Goal: Task Accomplishment & Management: Manage account settings

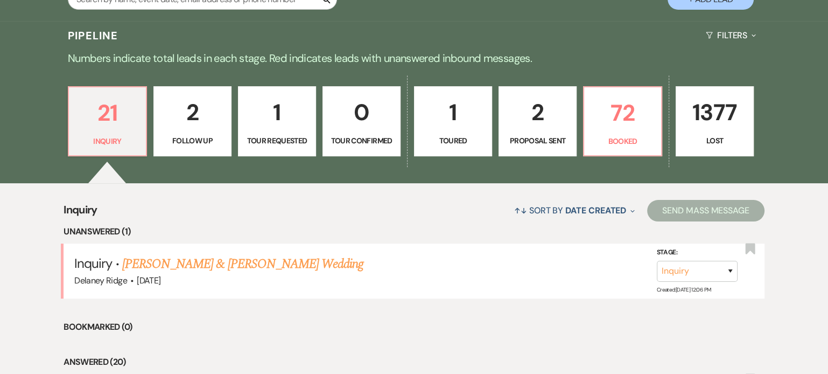
scroll to position [239, 0]
click at [274, 264] on link "[PERSON_NAME] & [PERSON_NAME] Wedding" at bounding box center [242, 263] width 241 height 19
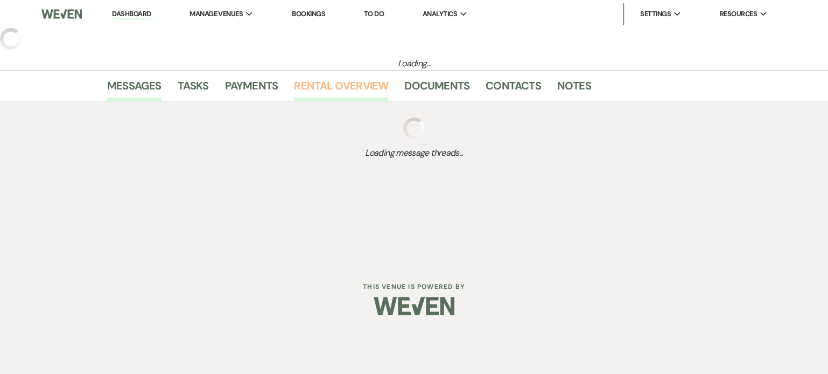
select select "5"
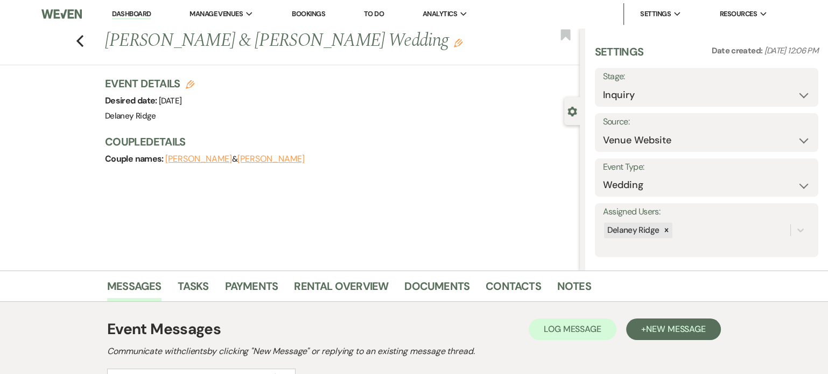
click at [128, 11] on link "Dashboard" at bounding box center [131, 14] width 39 height 10
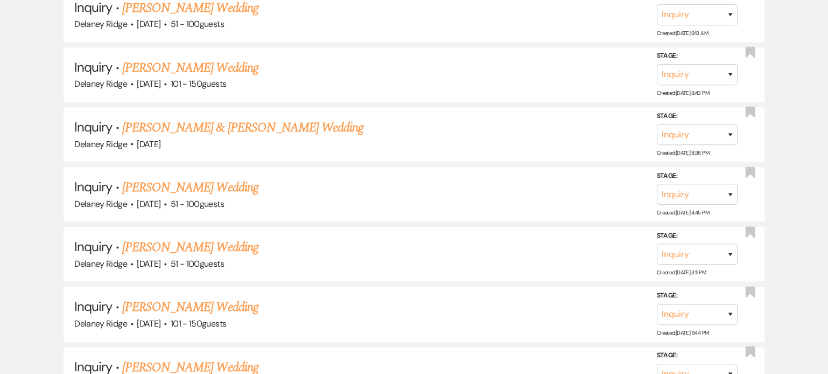
scroll to position [826, 0]
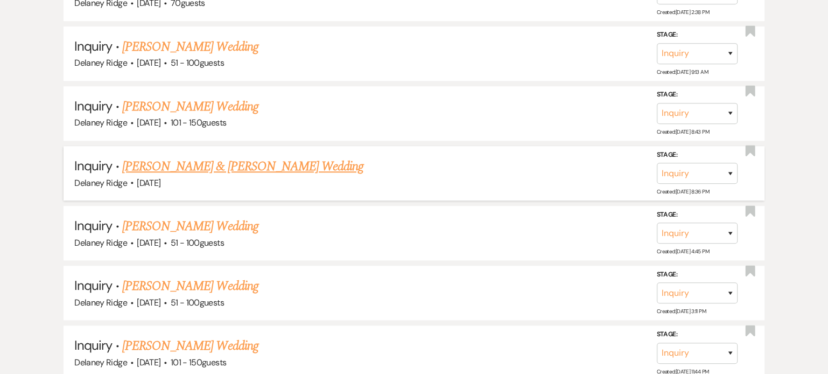
click at [269, 160] on link "[PERSON_NAME] & [PERSON_NAME] Wedding" at bounding box center [242, 166] width 241 height 19
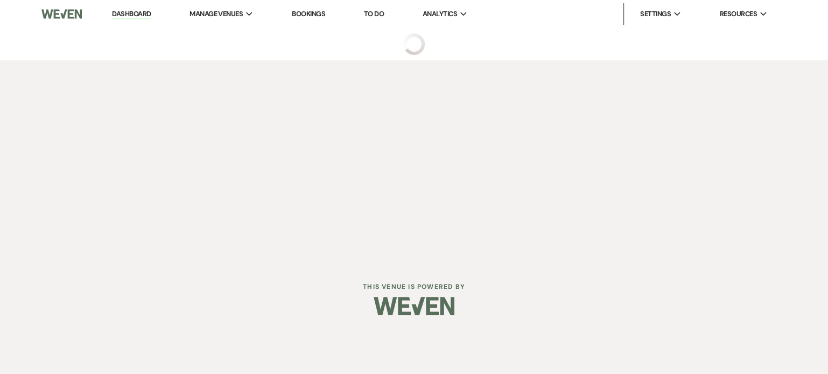
select select "5"
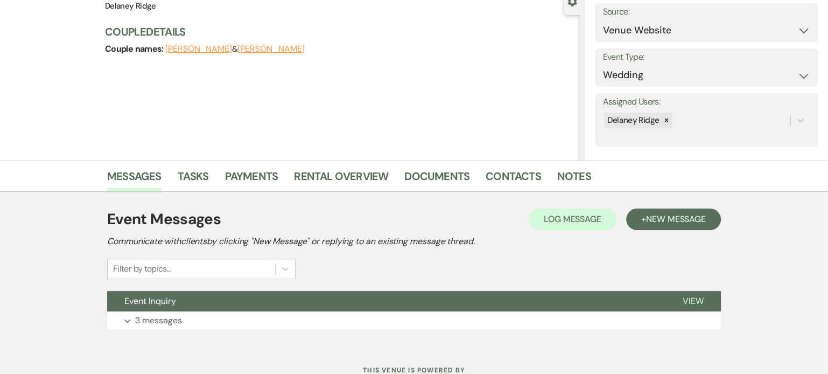
scroll to position [150, 0]
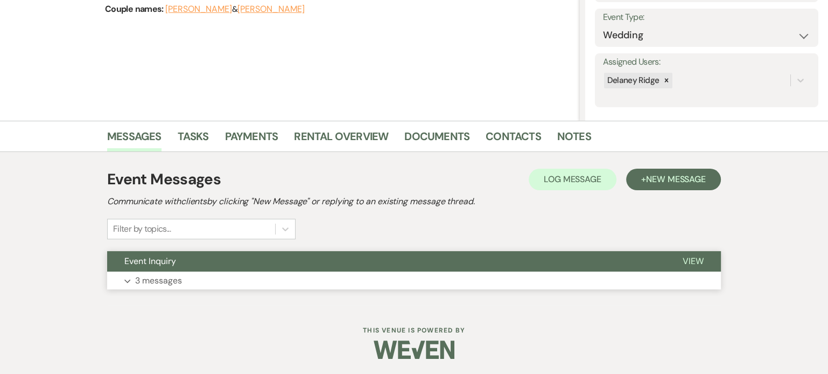
click at [228, 273] on button "Expand 3 messages" at bounding box center [414, 280] width 614 height 18
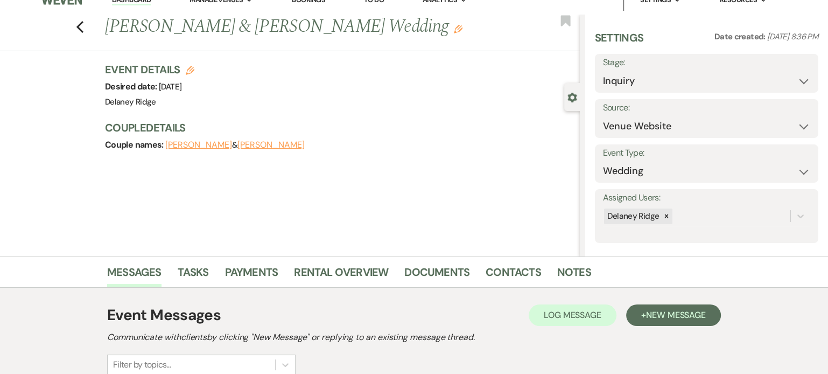
scroll to position [0, 0]
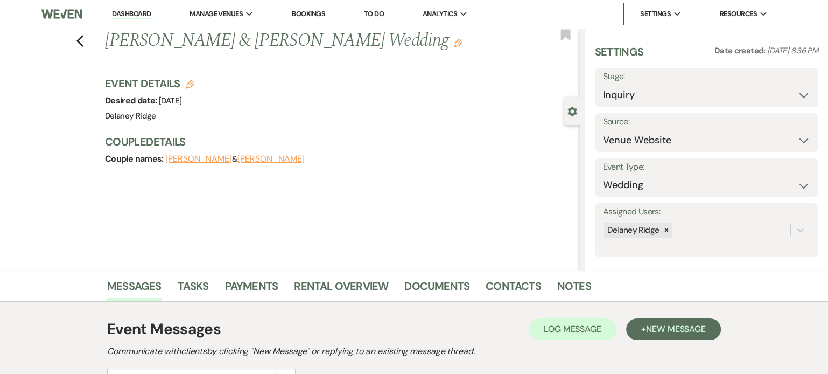
click at [133, 8] on li "Dashboard" at bounding box center [132, 14] width 50 height 22
click at [133, 13] on link "Dashboard" at bounding box center [131, 14] width 39 height 10
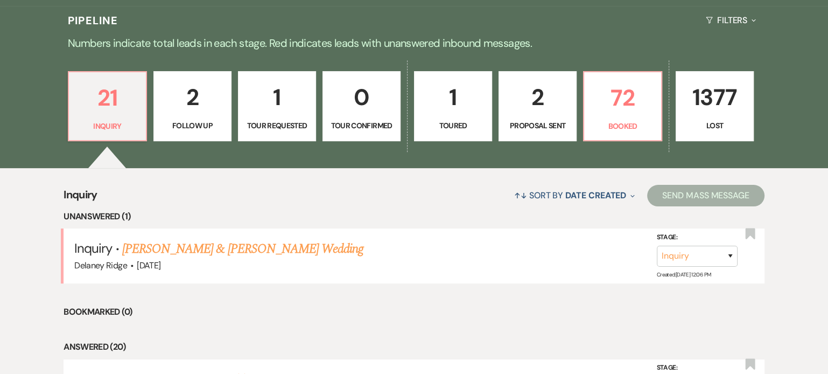
scroll to position [252, 0]
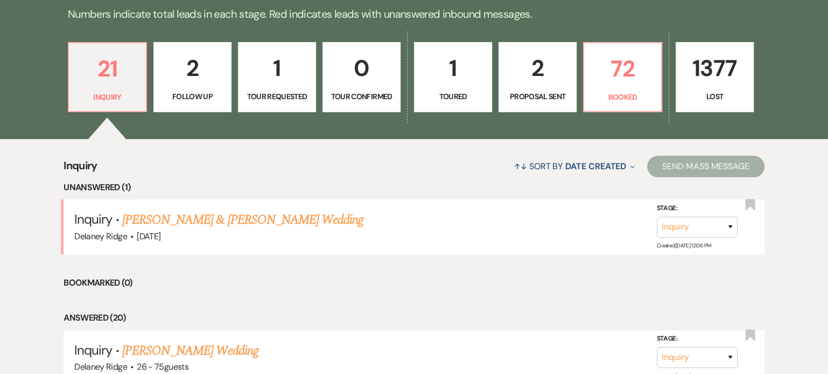
scroll to position [281, 0]
